Goal: Transaction & Acquisition: Purchase product/service

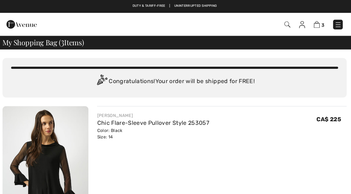
click at [338, 26] on img at bounding box center [338, 24] width 7 height 7
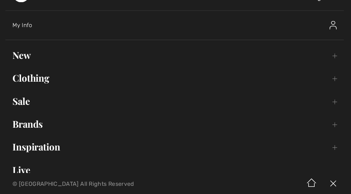
scroll to position [30, 0]
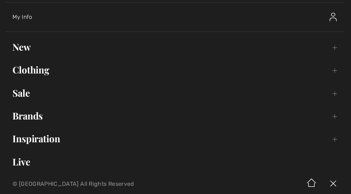
click at [26, 92] on link "Sale Toggle submenu" at bounding box center [175, 93] width 337 height 16
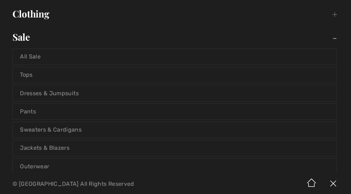
scroll to position [86, 0]
click at [67, 144] on link "Jackets & Blazers" at bounding box center [176, 147] width 322 height 16
click at [67, 147] on link "Jackets & Blazers" at bounding box center [176, 147] width 322 height 16
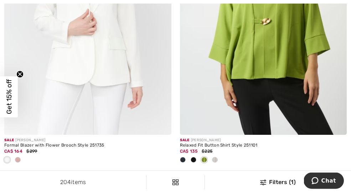
scroll to position [5161, 0]
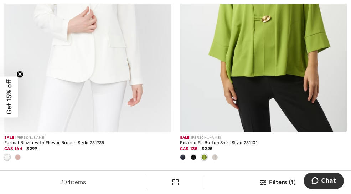
click at [248, 174] on span "Next" at bounding box center [245, 177] width 10 height 6
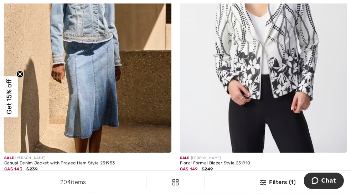
scroll to position [4861, 0]
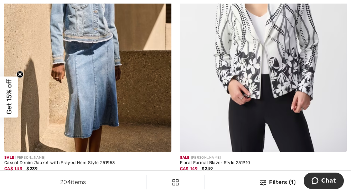
click at [304, 72] on img at bounding box center [263, 27] width 167 height 251
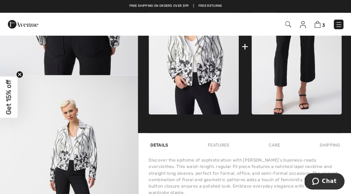
scroll to position [351, 0]
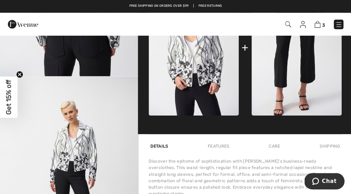
click at [212, 147] on div "Features" at bounding box center [218, 145] width 25 height 13
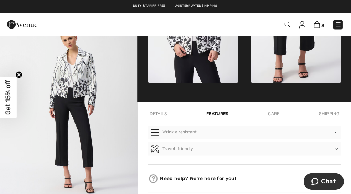
click at [271, 116] on div "Care" at bounding box center [274, 113] width 15 height 13
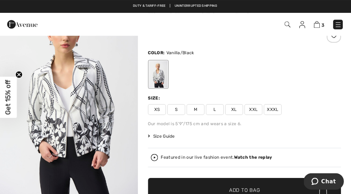
scroll to position [42, 0]
click at [167, 135] on span "Size Guide" at bounding box center [162, 135] width 27 height 6
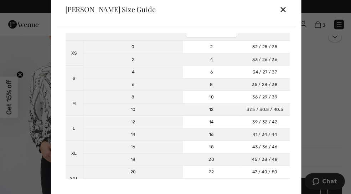
click at [283, 17] on div "✕" at bounding box center [282, 9] width 7 height 15
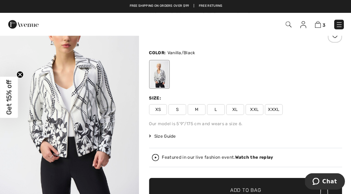
click at [235, 105] on span "XL" at bounding box center [235, 109] width 18 height 11
click at [280, 189] on span "✔ Added to Bag Add to Bag" at bounding box center [245, 189] width 193 height 25
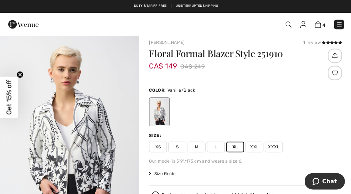
scroll to position [0, 0]
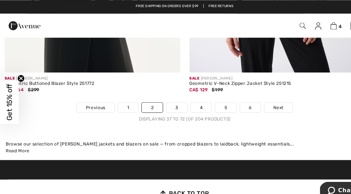
scroll to position [5224, 0]
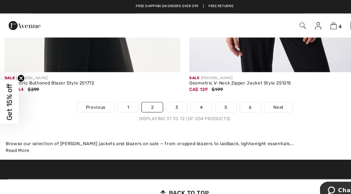
click at [268, 99] on span "Next" at bounding box center [265, 102] width 10 height 6
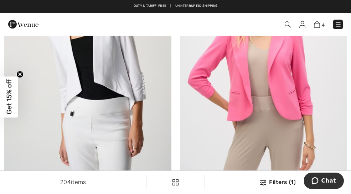
scroll to position [689, 0]
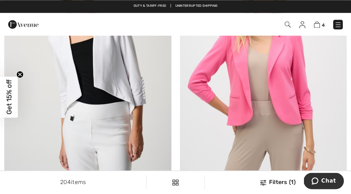
click at [292, 77] on img at bounding box center [263, 65] width 167 height 251
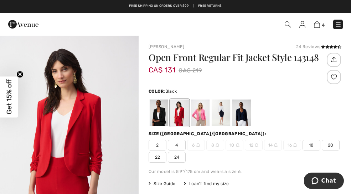
click at [158, 119] on div at bounding box center [159, 113] width 19 height 27
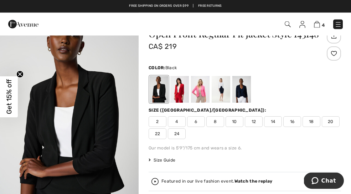
scroll to position [24, 0]
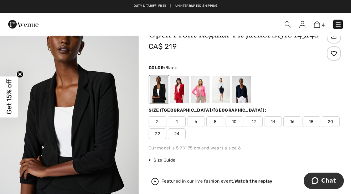
click at [184, 83] on div at bounding box center [180, 89] width 19 height 27
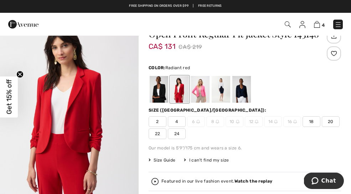
click at [202, 85] on div at bounding box center [200, 89] width 19 height 27
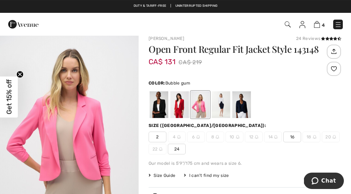
scroll to position [8, 0]
click at [162, 102] on div at bounding box center [159, 104] width 19 height 27
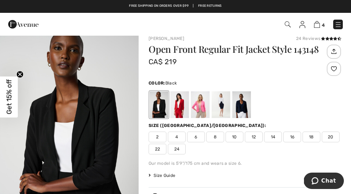
click at [179, 103] on div at bounding box center [180, 104] width 19 height 27
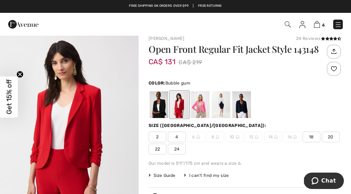
click at [203, 98] on div at bounding box center [200, 104] width 19 height 27
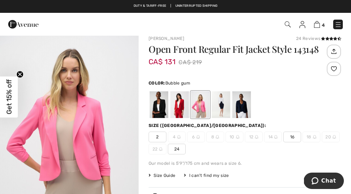
click at [295, 133] on span "16" at bounding box center [293, 137] width 18 height 11
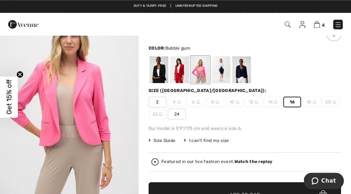
scroll to position [43, 0]
click at [271, 193] on span "✔ Added to Bag Add to Bag" at bounding box center [245, 194] width 193 height 25
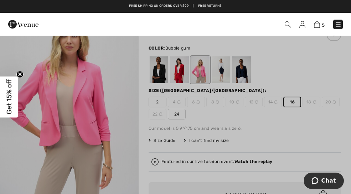
scroll to position [0, 0]
click at [254, 190] on div at bounding box center [175, 97] width 351 height 194
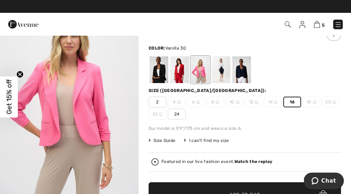
click at [223, 68] on div at bounding box center [221, 69] width 19 height 27
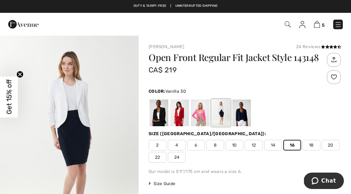
click at [309, 72] on div "CA$ 219" at bounding box center [237, 70] width 177 height 10
click at [246, 111] on div at bounding box center [242, 113] width 19 height 27
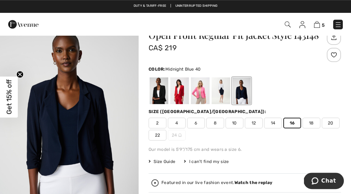
scroll to position [22, 0]
click at [273, 122] on span "14" at bounding box center [273, 123] width 18 height 11
click at [225, 88] on div at bounding box center [221, 90] width 19 height 27
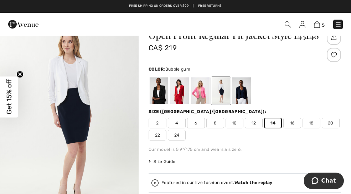
click at [203, 92] on div at bounding box center [200, 90] width 19 height 27
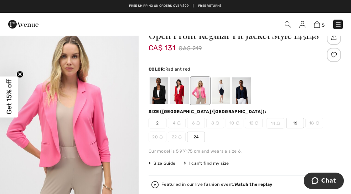
click at [182, 93] on div at bounding box center [180, 90] width 19 height 27
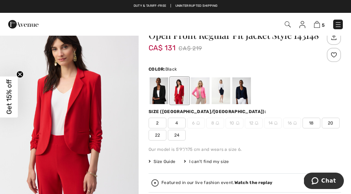
click at [159, 91] on div at bounding box center [159, 90] width 19 height 27
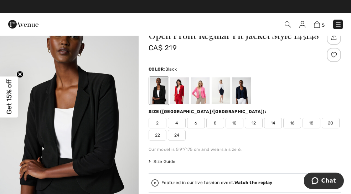
scroll to position [0, 0]
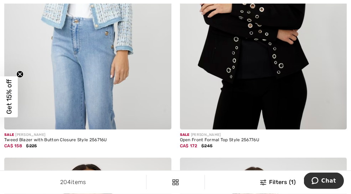
scroll to position [1945, 0]
click at [281, 64] on img at bounding box center [263, 4] width 167 height 251
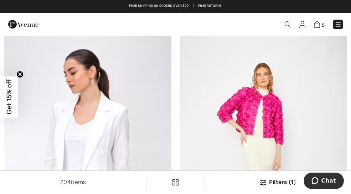
scroll to position [3525, 0]
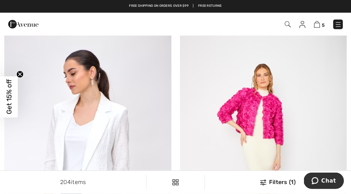
click at [275, 97] on img at bounding box center [263, 153] width 167 height 251
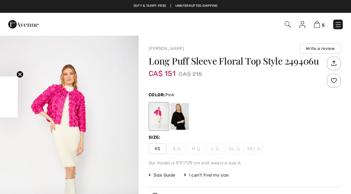
checkbox input "true"
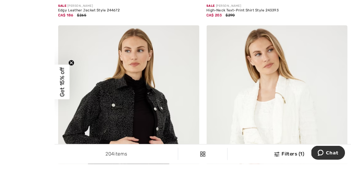
scroll to position [4134, 0]
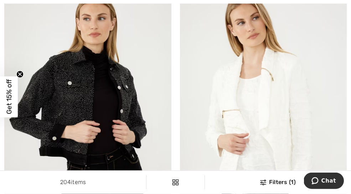
click at [132, 117] on img at bounding box center [87, 114] width 167 height 251
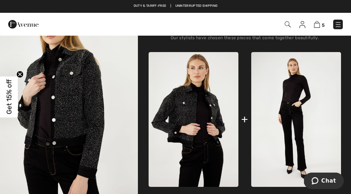
scroll to position [263, 0]
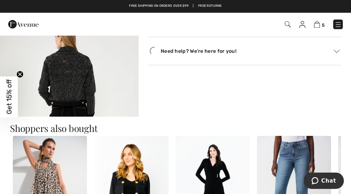
scroll to position [504, 0]
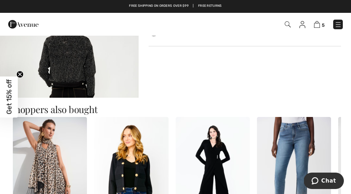
click at [104, 75] on img "3 / 4" at bounding box center [69, 98] width 139 height 208
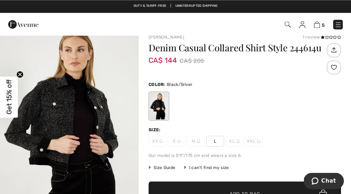
scroll to position [24, 0]
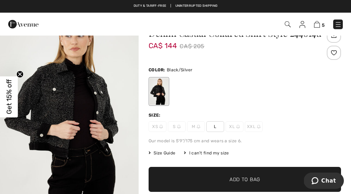
click at [169, 153] on span "Size Guide" at bounding box center [162, 153] width 27 height 6
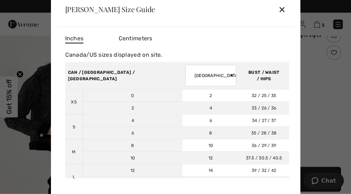
click at [284, 17] on div "✕" at bounding box center [282, 9] width 7 height 15
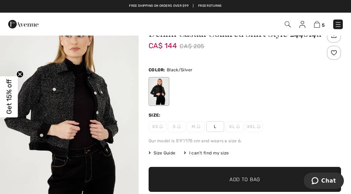
click at [237, 127] on img at bounding box center [239, 127] width 4 height 4
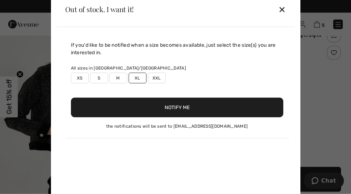
click at [253, 117] on button "Notify Me" at bounding box center [177, 108] width 213 height 20
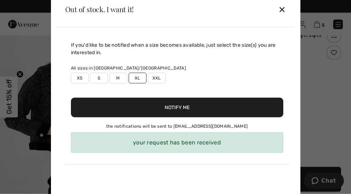
click at [283, 17] on div "✕" at bounding box center [282, 9] width 7 height 15
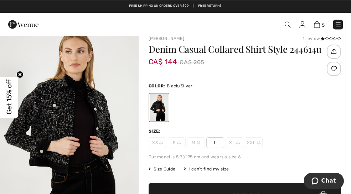
scroll to position [0, 0]
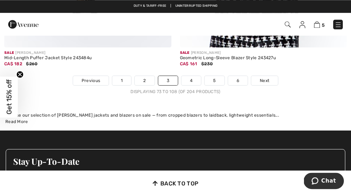
scroll to position [5175, 0]
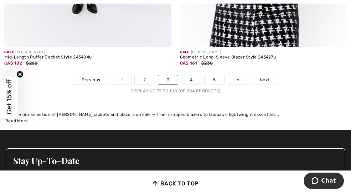
click at [267, 77] on span "Next" at bounding box center [265, 80] width 10 height 6
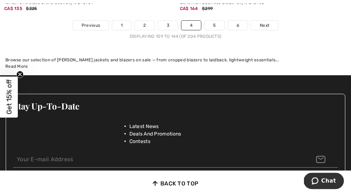
scroll to position [5244, 0]
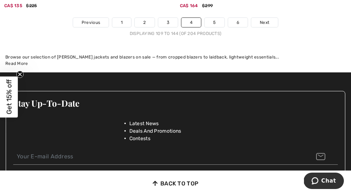
click at [270, 19] on span "Next" at bounding box center [265, 22] width 10 height 6
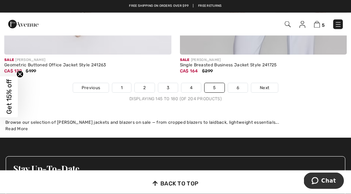
scroll to position [5215, 0]
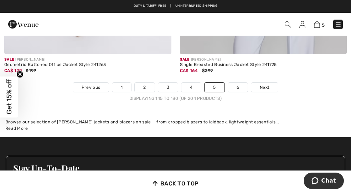
click at [245, 83] on link "6" at bounding box center [238, 87] width 20 height 9
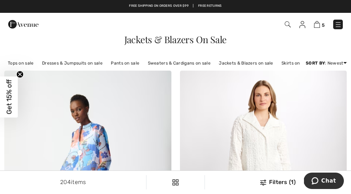
click at [286, 27] on img at bounding box center [288, 24] width 6 height 6
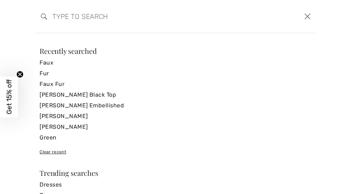
click at [52, 12] on input "search" at bounding box center [145, 16] width 196 height 21
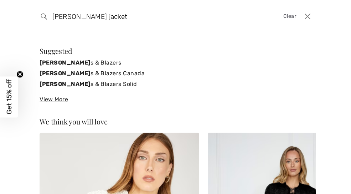
type input "Frank Lyman jacket"
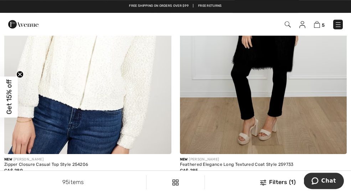
scroll to position [167, 0]
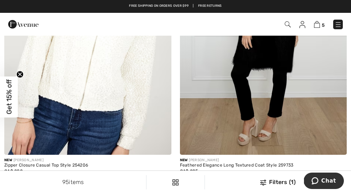
click at [124, 107] on img at bounding box center [87, 29] width 167 height 251
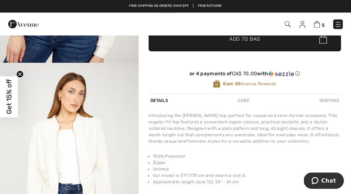
scroll to position [181, 0]
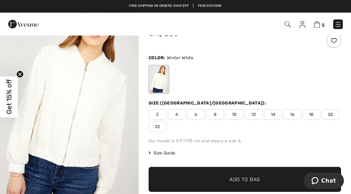
click at [107, 110] on img "1 / 4" at bounding box center [69, 99] width 139 height 208
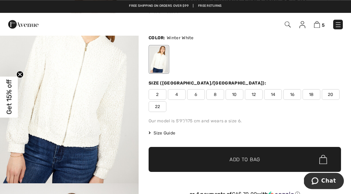
scroll to position [62, 0]
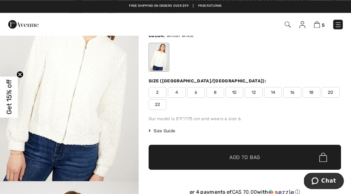
click at [168, 128] on span "Size Guide" at bounding box center [162, 131] width 27 height 6
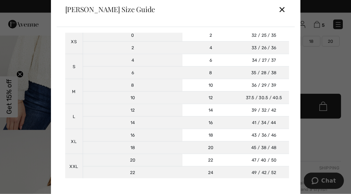
scroll to position [62, 0]
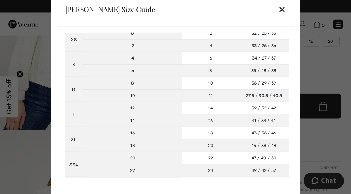
click at [284, 17] on div "✕" at bounding box center [282, 9] width 7 height 15
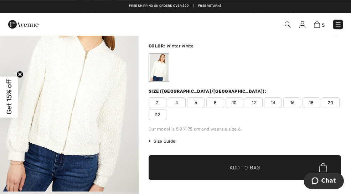
scroll to position [50, 0]
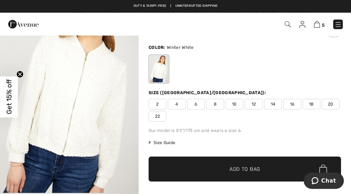
click at [164, 141] on span "Size Guide" at bounding box center [162, 142] width 27 height 6
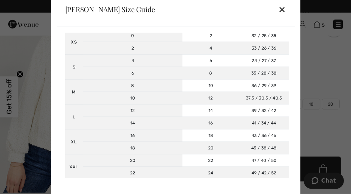
scroll to position [64, 0]
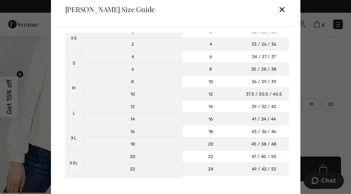
click at [284, 17] on div "✕" at bounding box center [282, 9] width 7 height 15
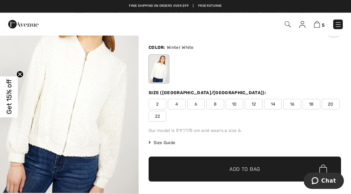
click at [293, 103] on span "16" at bounding box center [293, 104] width 18 height 11
click at [279, 167] on span "✔ Added to Bag Add to Bag" at bounding box center [245, 169] width 193 height 25
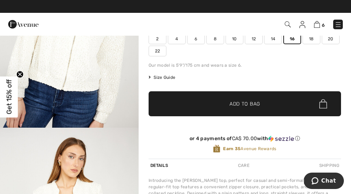
scroll to position [0, 0]
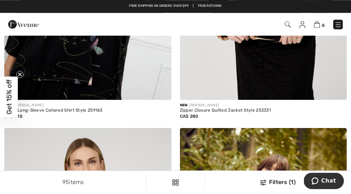
scroll to position [2543, 0]
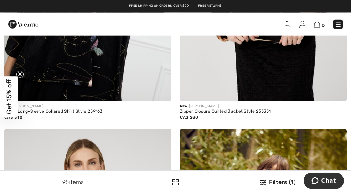
click at [262, 106] on div "New FRANK LYMAN" at bounding box center [263, 106] width 167 height 5
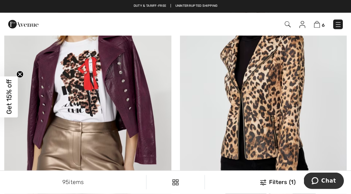
scroll to position [4142, 0]
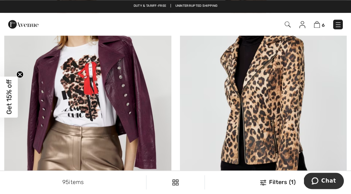
click at [291, 97] on img at bounding box center [263, 106] width 167 height 251
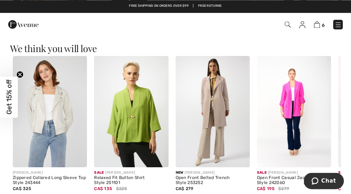
scroll to position [771, 0]
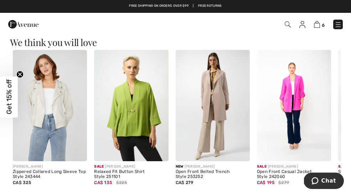
click at [133, 122] on img at bounding box center [131, 105] width 74 height 111
